Goal: Obtain resource: Obtain resource

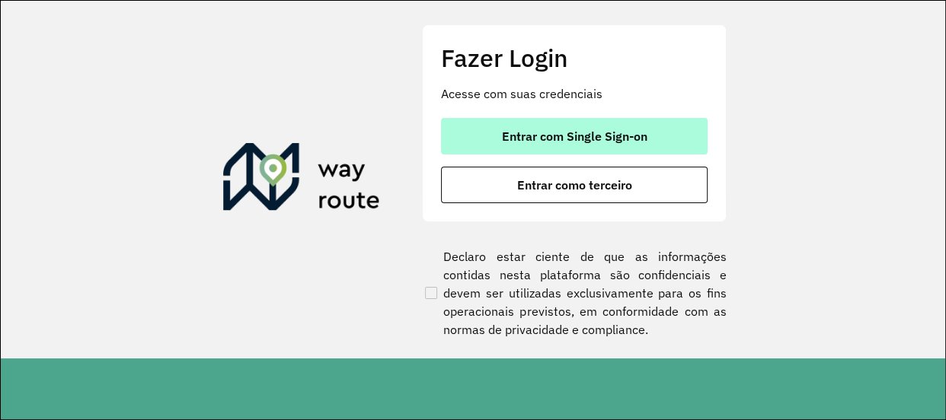
click at [623, 123] on button "Entrar com Single Sign-on" at bounding box center [574, 136] width 266 height 37
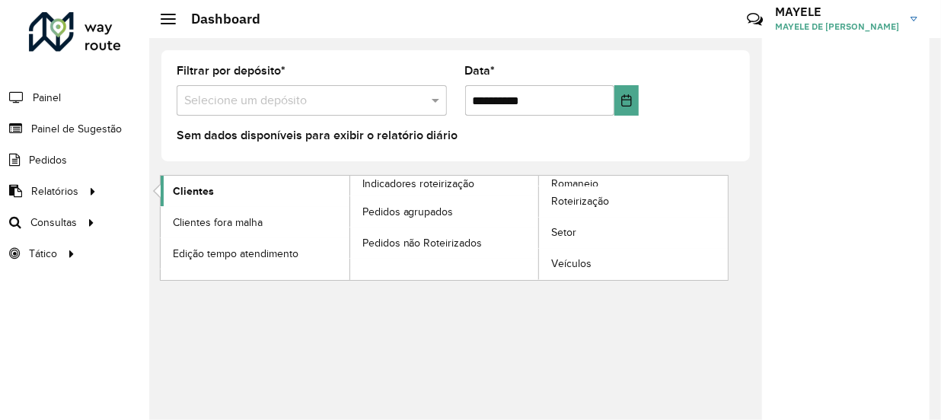
click at [206, 198] on span "Clientes" at bounding box center [193, 191] width 41 height 16
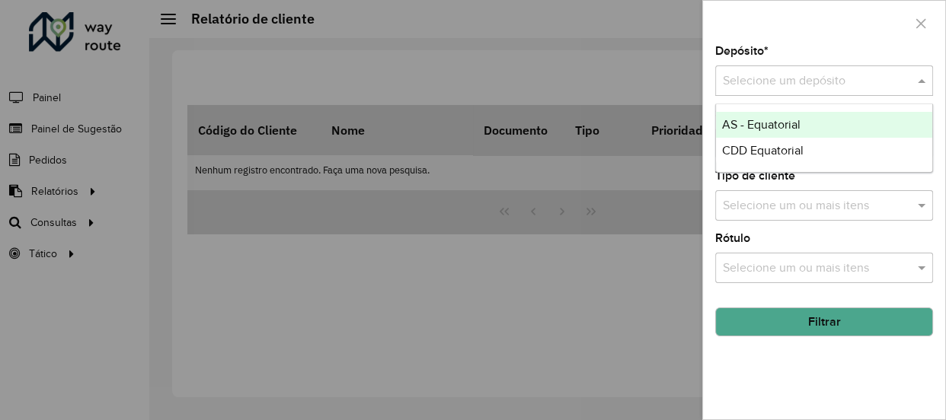
click at [814, 78] on input "text" at bounding box center [809, 81] width 172 height 18
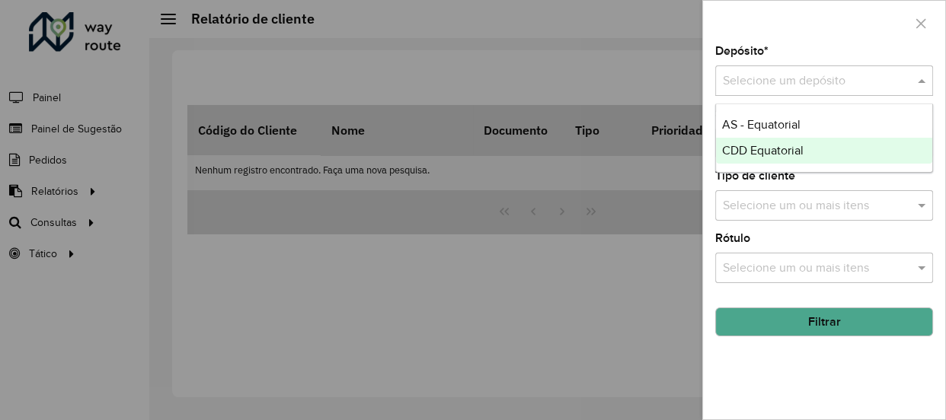
click at [761, 156] on span "CDD Equatorial" at bounding box center [762, 150] width 81 height 13
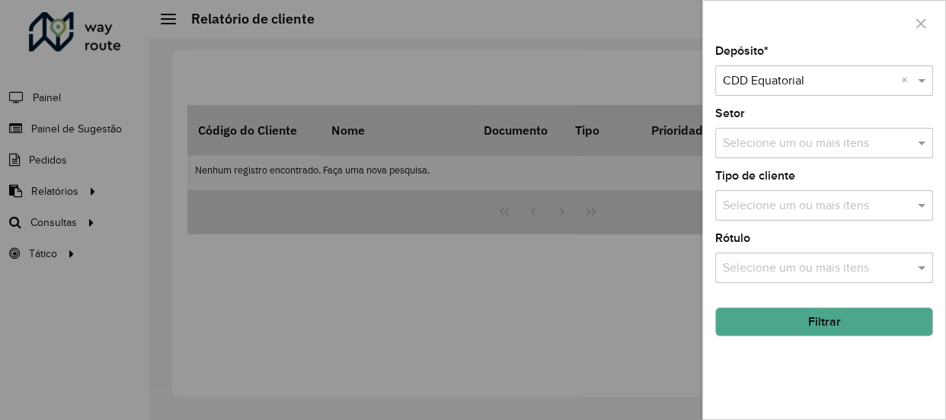
click at [807, 337] on div "Depósito * Selecione um depósito × CDD Equatorial × Setor Selecione um ou mais …" at bounding box center [824, 233] width 242 height 374
click at [823, 324] on button "Filtrar" at bounding box center [824, 322] width 218 height 29
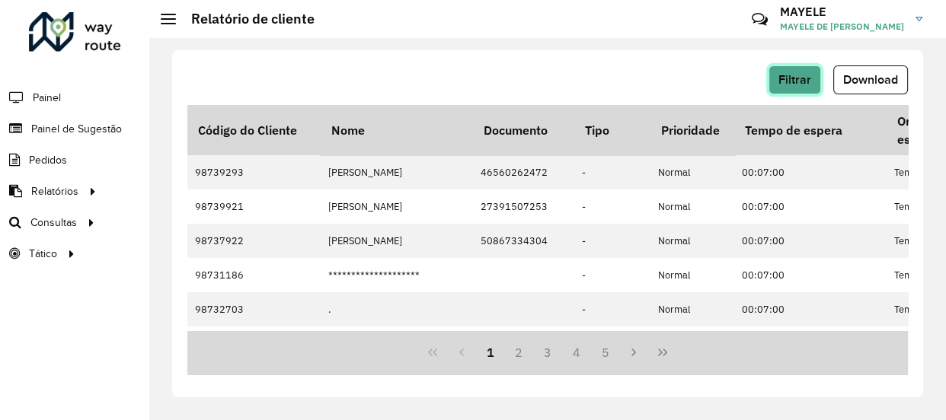
click at [799, 79] on span "Filtrar" at bounding box center [794, 79] width 33 height 13
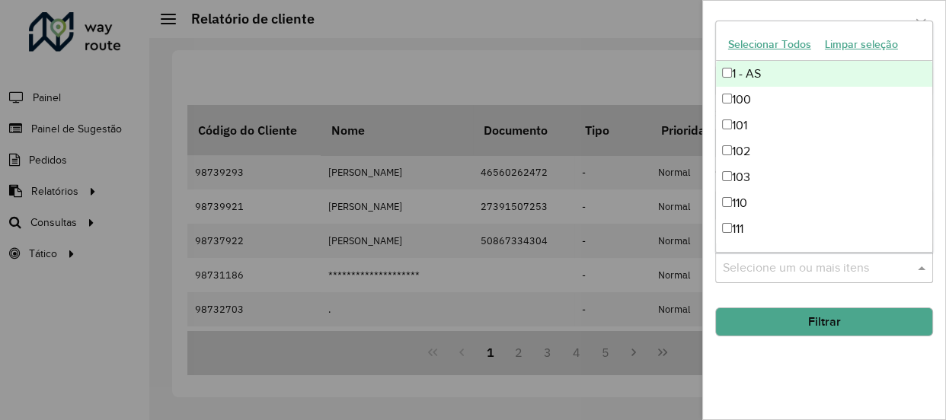
click at [786, 260] on input "text" at bounding box center [816, 269] width 195 height 18
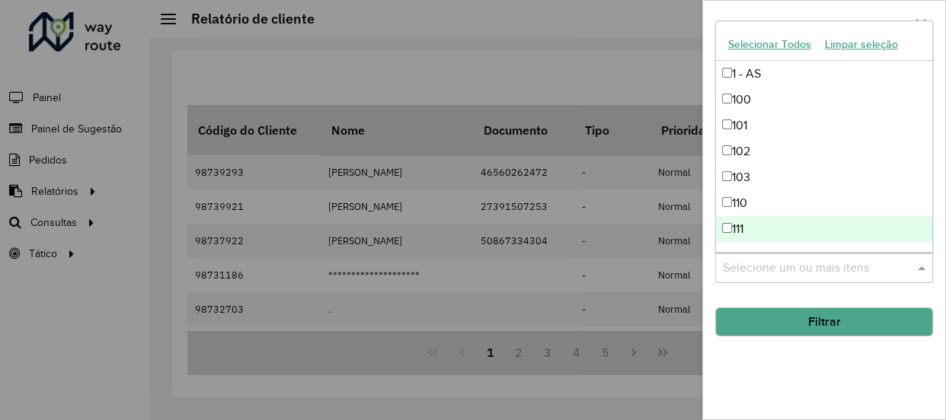
click at [813, 282] on div "Selecione um ou mais itens" at bounding box center [824, 268] width 218 height 30
click at [835, 331] on button "Filtrar" at bounding box center [824, 322] width 218 height 29
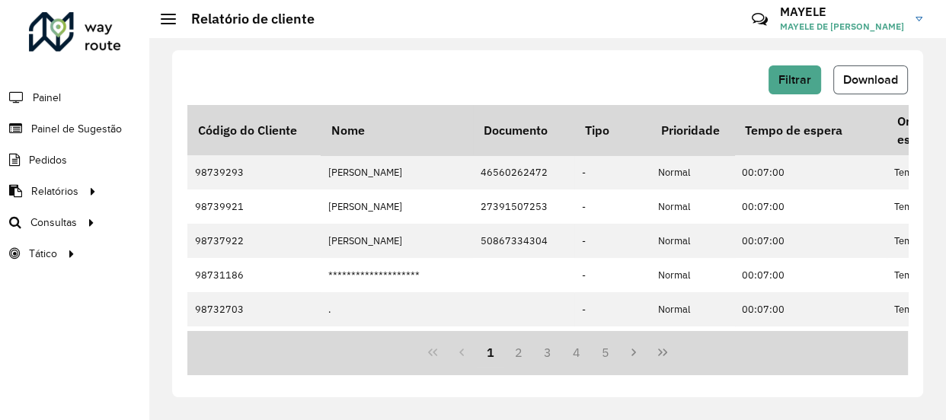
click at [861, 88] on button "Download" at bounding box center [870, 79] width 75 height 29
